Goal: Task Accomplishment & Management: Manage account settings

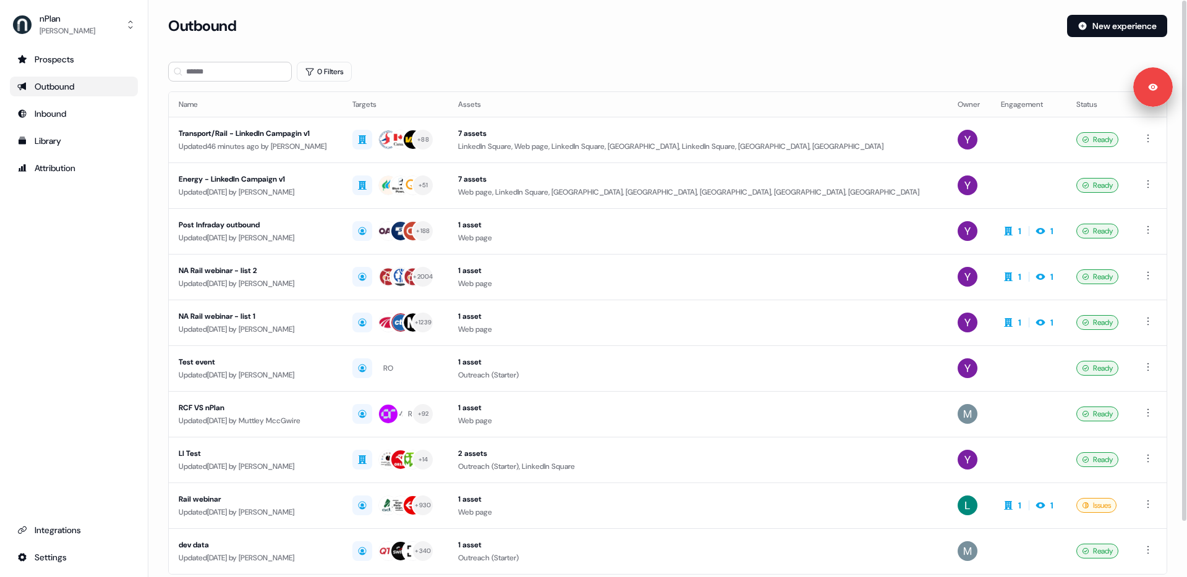
click at [108, 297] on div "Prospects Outbound Inbound Library Attribution Integrations Settings" at bounding box center [74, 308] width 128 height 518
click at [300, 137] on div "Transport/Rail - LinkedIn Campagin v1" at bounding box center [256, 133] width 154 height 12
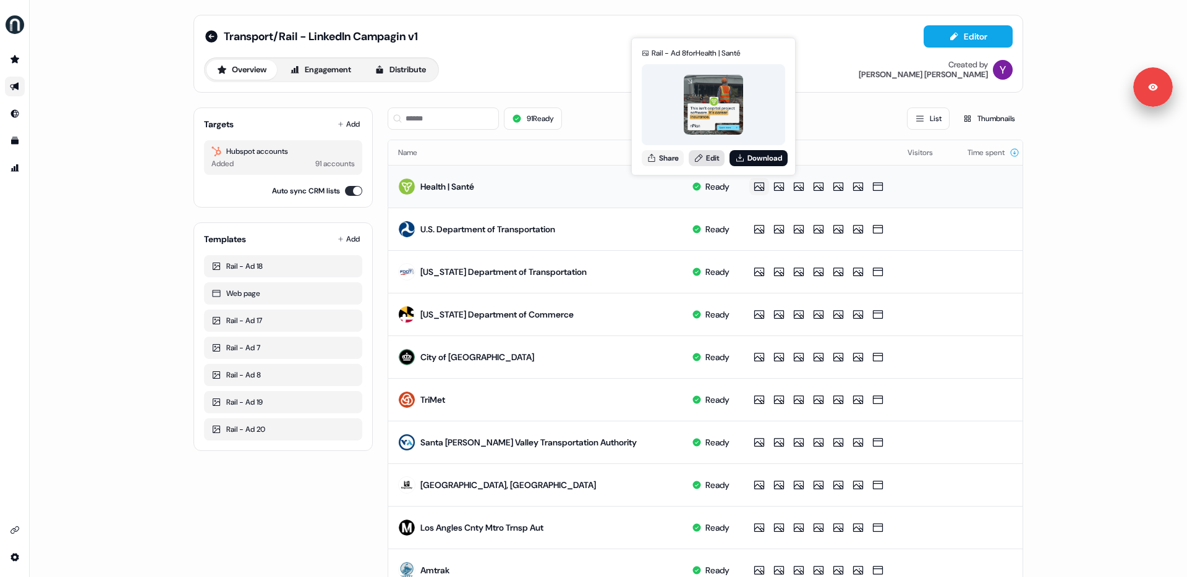
click at [706, 162] on link "Edit" at bounding box center [707, 158] width 36 height 16
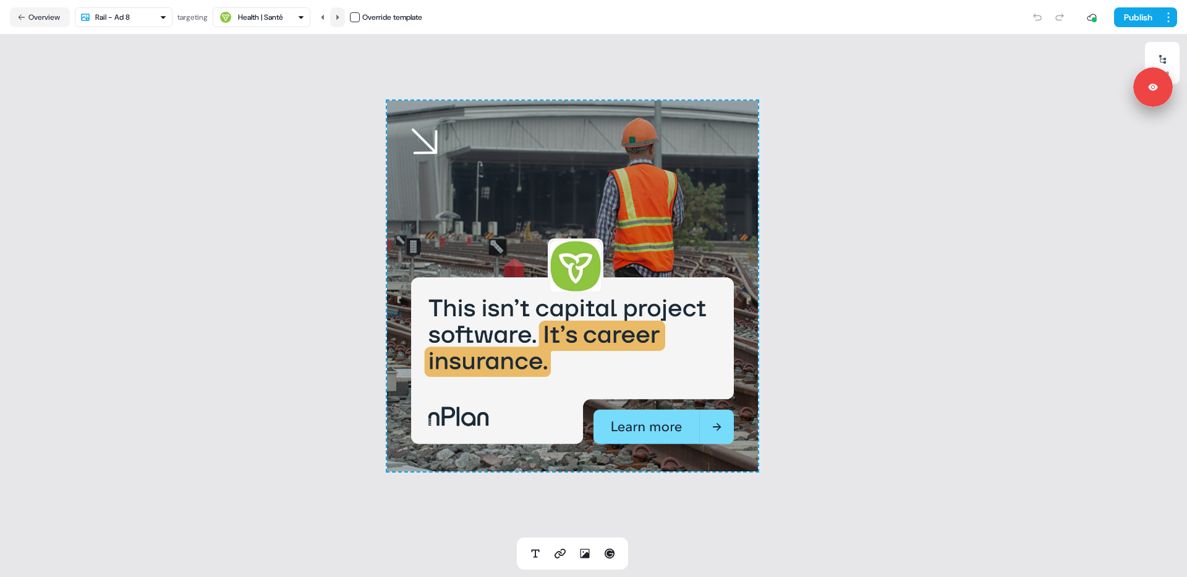
click at [340, 20] on icon at bounding box center [337, 17] width 7 height 7
click at [329, 17] on button at bounding box center [322, 17] width 15 height 20
click at [339, 17] on icon at bounding box center [337, 16] width 3 height 5
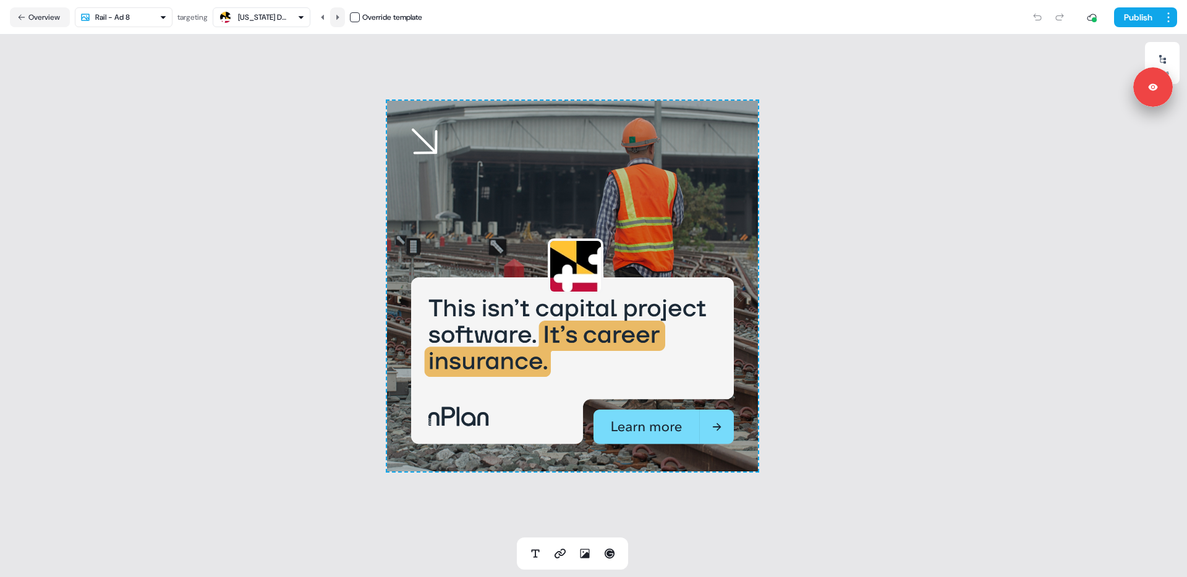
click at [339, 17] on icon at bounding box center [337, 16] width 3 height 5
click at [153, 17] on html "Signed in as [PERSON_NAME] Sign out For the best experience switch devices to a…" at bounding box center [593, 288] width 1187 height 577
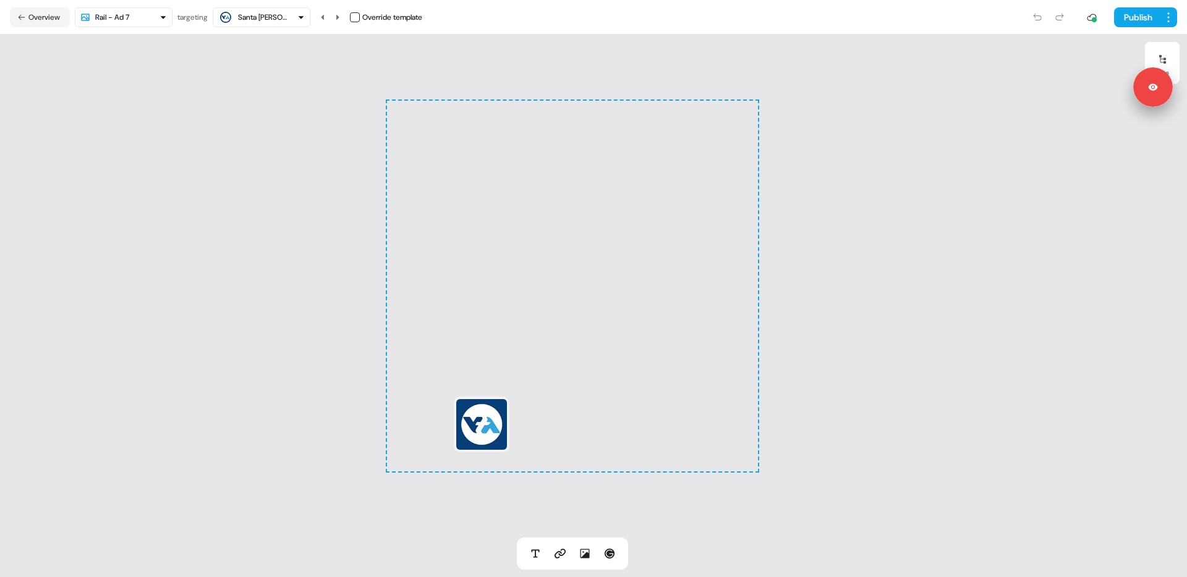
click at [148, 19] on html "Signed in as [PERSON_NAME] Sign out For the best experience switch devices to a…" at bounding box center [593, 288] width 1187 height 577
click at [144, 17] on html "Signed in as [PERSON_NAME] Sign out For the best experience switch devices to a…" at bounding box center [593, 288] width 1187 height 577
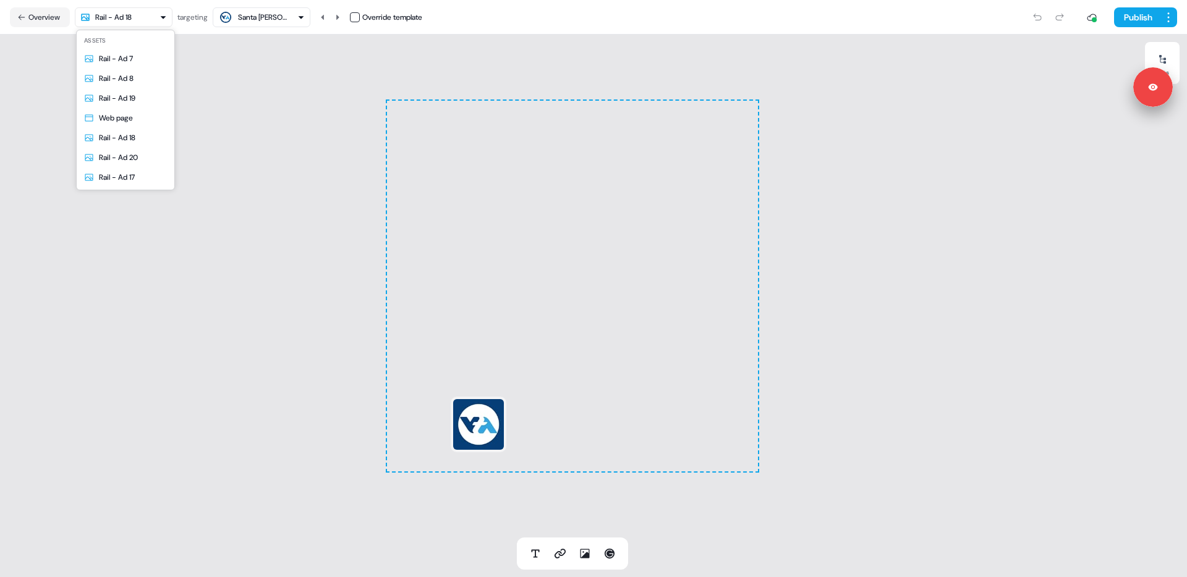
click at [138, 20] on html "Signed in as [PERSON_NAME] Sign out For the best experience switch devices to a…" at bounding box center [593, 288] width 1187 height 577
click at [138, 14] on html "Signed in as [PERSON_NAME] Sign out For the best experience switch devices to a…" at bounding box center [593, 288] width 1187 height 577
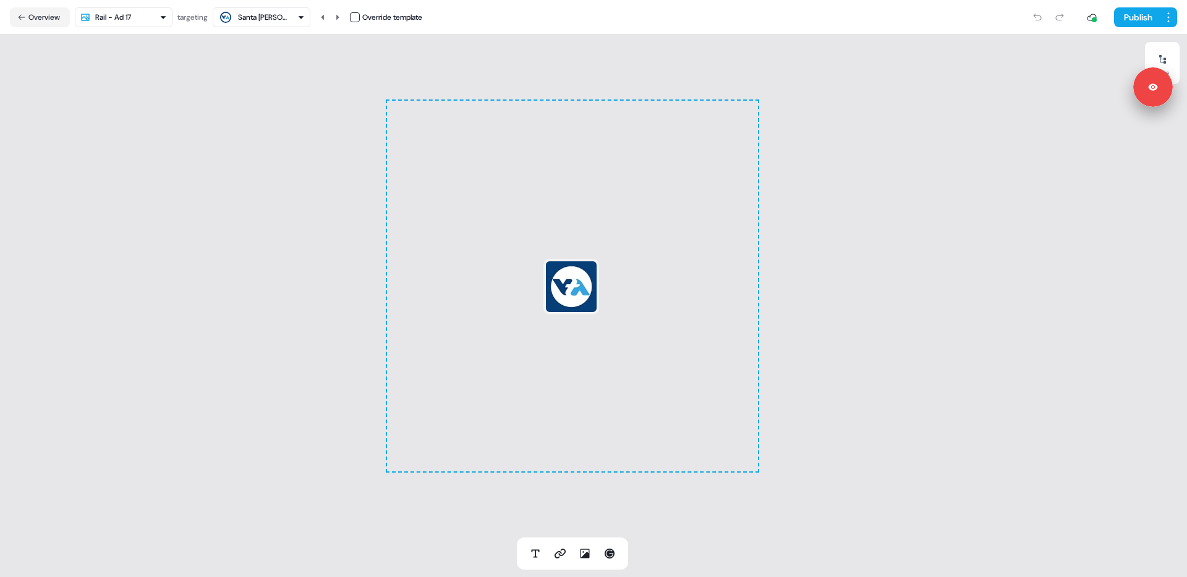
click at [215, 201] on div "To pick up a draggable item, press the space bar. While dragging, use the arrow…" at bounding box center [572, 286] width 1145 height 503
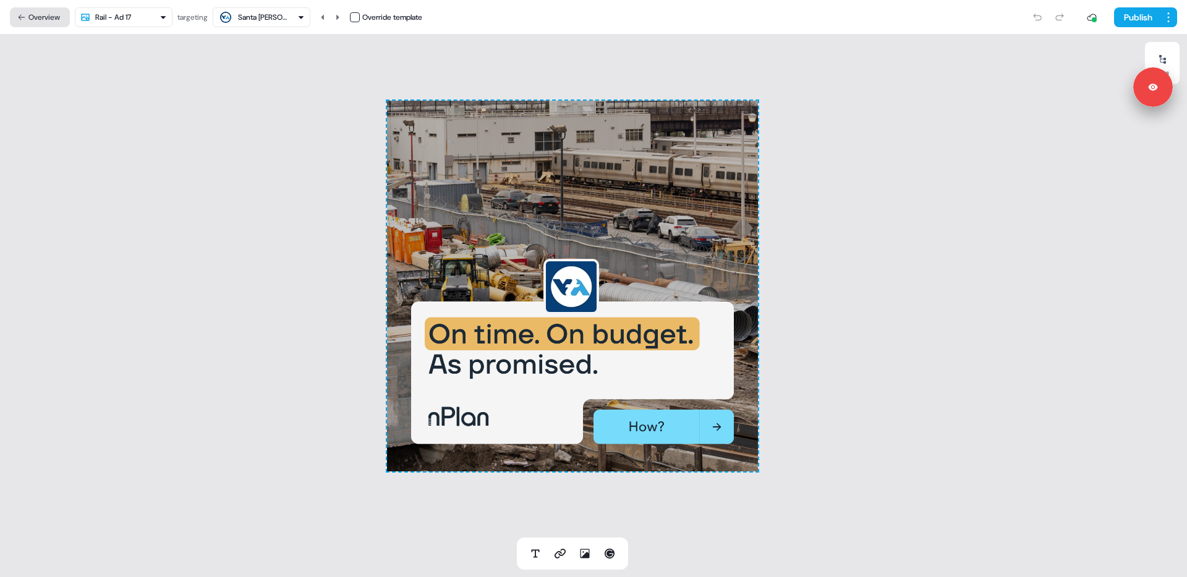
click at [51, 21] on button "Overview" at bounding box center [40, 17] width 60 height 20
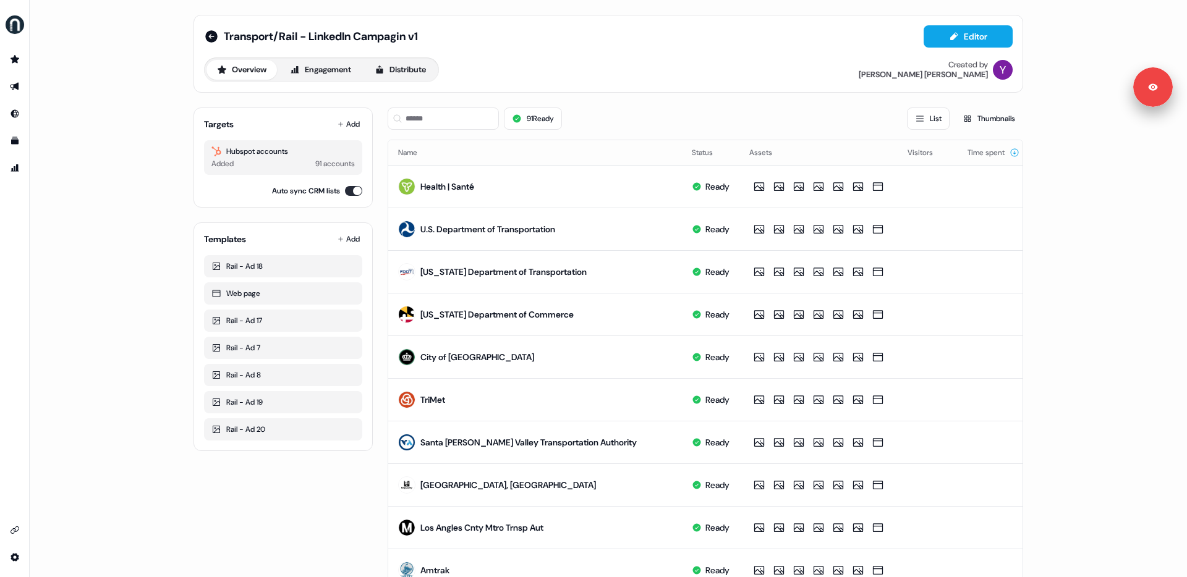
click at [642, 134] on div "91 Ready List Thumbnails" at bounding box center [706, 119] width 636 height 42
click at [409, 57] on div "Overview Engagement Distribute" at bounding box center [321, 69] width 235 height 25
click at [407, 75] on button "Distribute" at bounding box center [400, 70] width 72 height 20
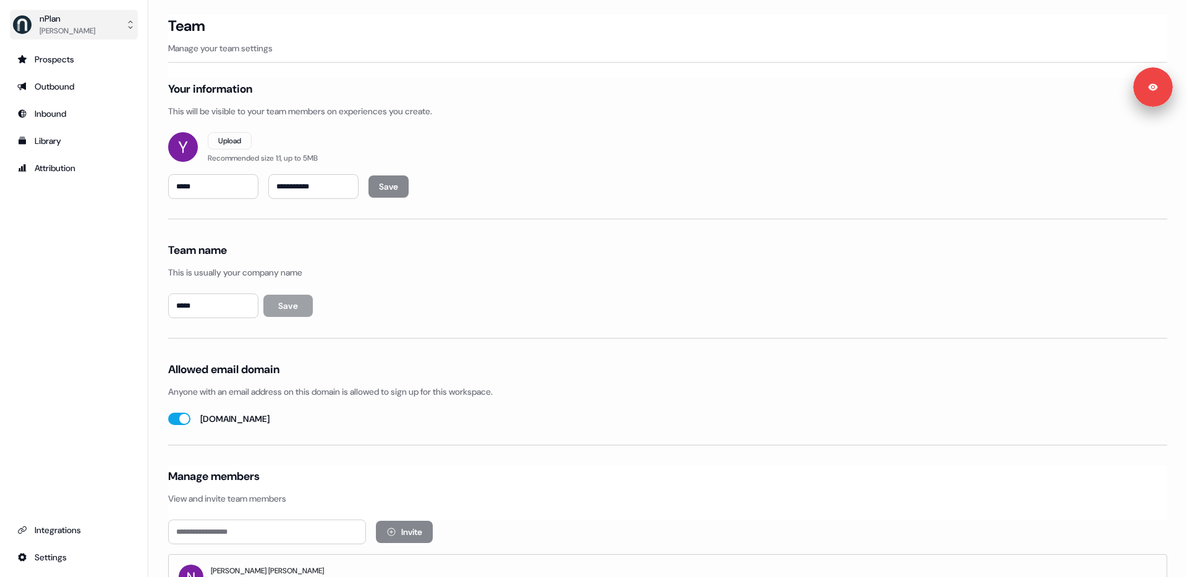
click at [82, 20] on div "nPlan" at bounding box center [68, 18] width 56 height 12
click at [82, 96] on div "Logout" at bounding box center [73, 103] width 117 height 22
